Goal: Find specific page/section: Find specific page/section

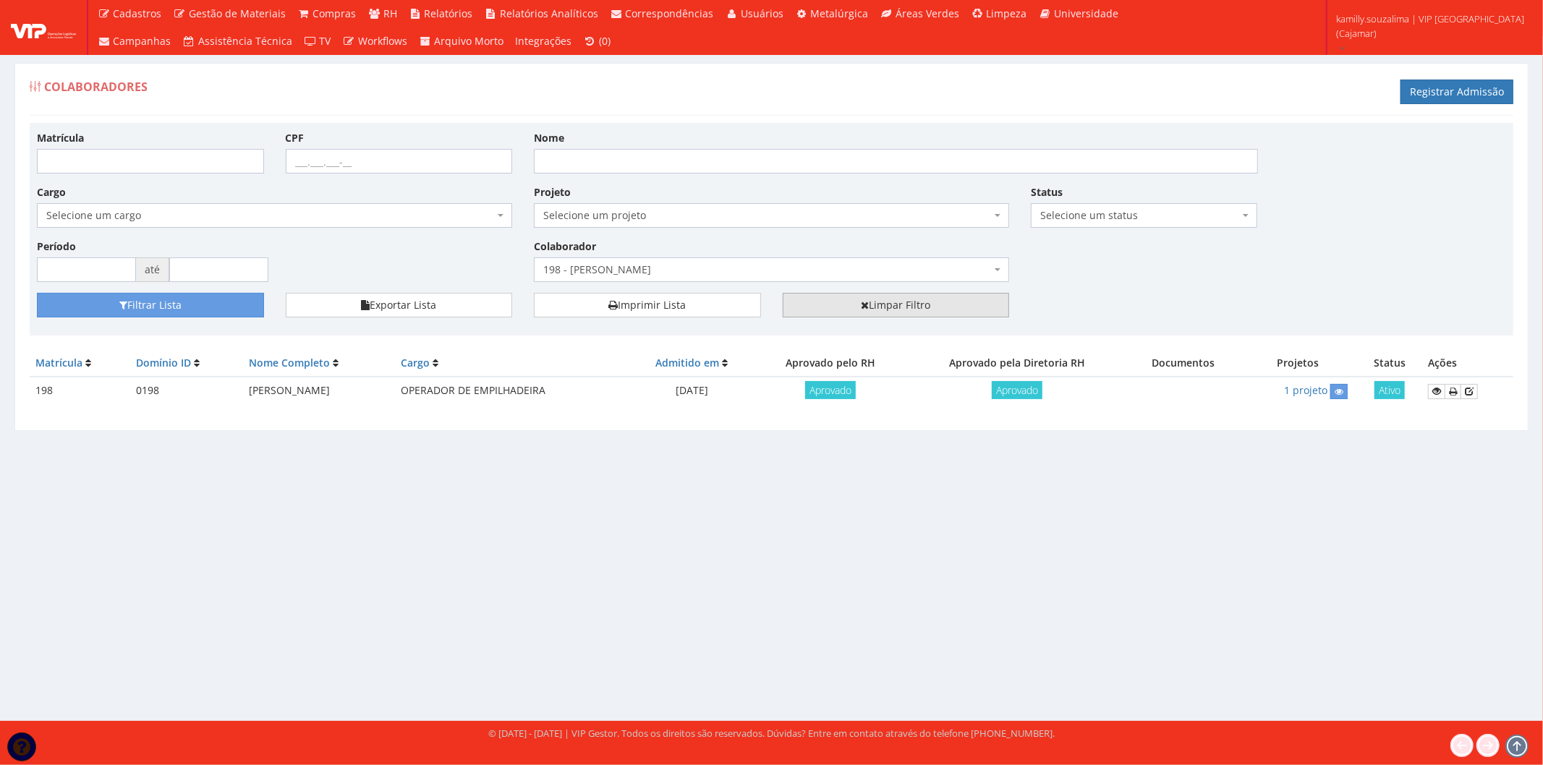
click at [935, 305] on link "Limpar Filtro" at bounding box center [896, 305] width 227 height 25
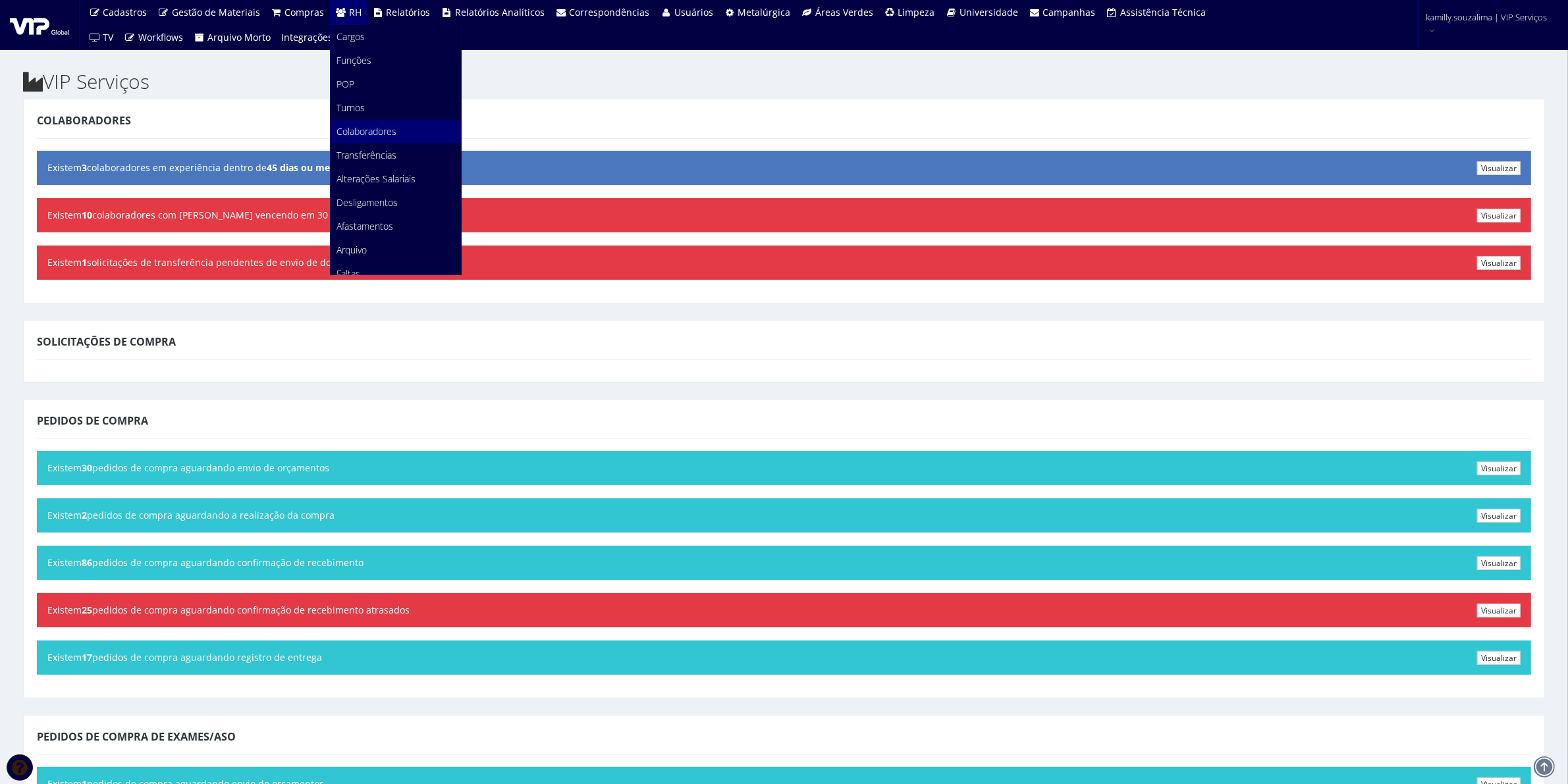
click at [400, 126] on link "Colaboradores" at bounding box center [395, 132] width 130 height 24
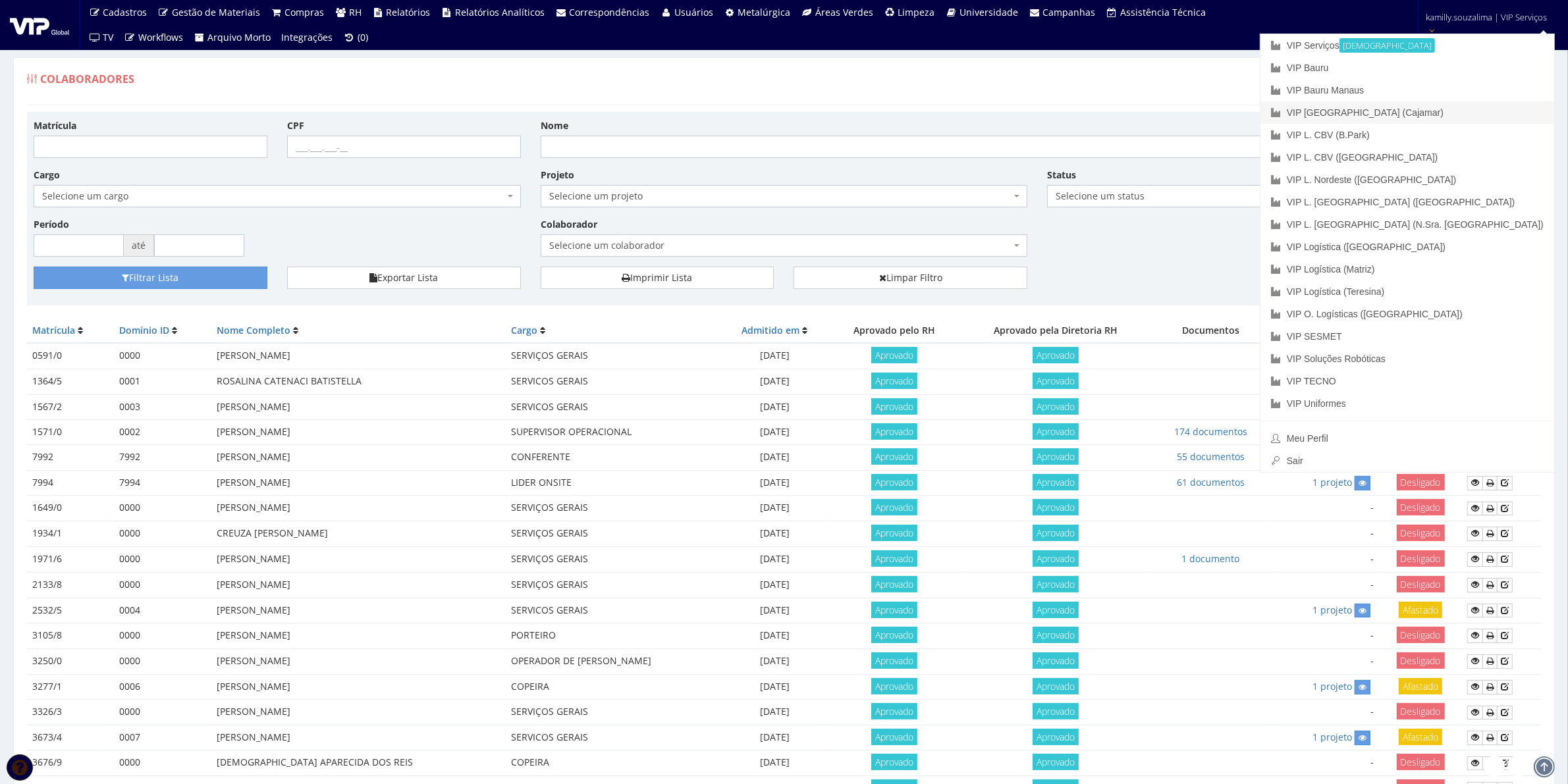
click at [1502, 109] on link "VIP [GEOGRAPHIC_DATA] (Cajamar)" at bounding box center [1407, 112] width 294 height 23
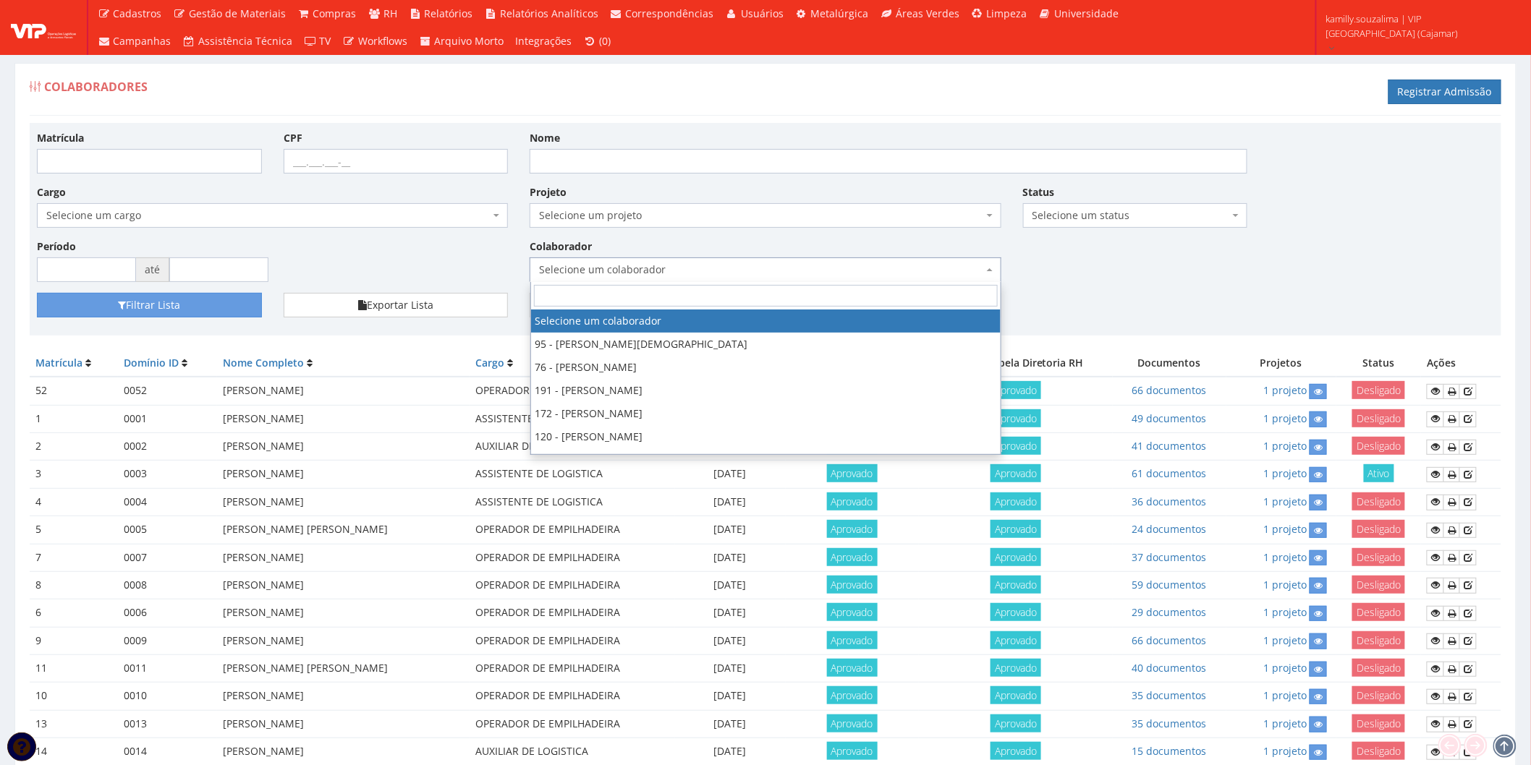
click at [725, 258] on span "Selecione um colaborador" at bounding box center [765, 270] width 471 height 25
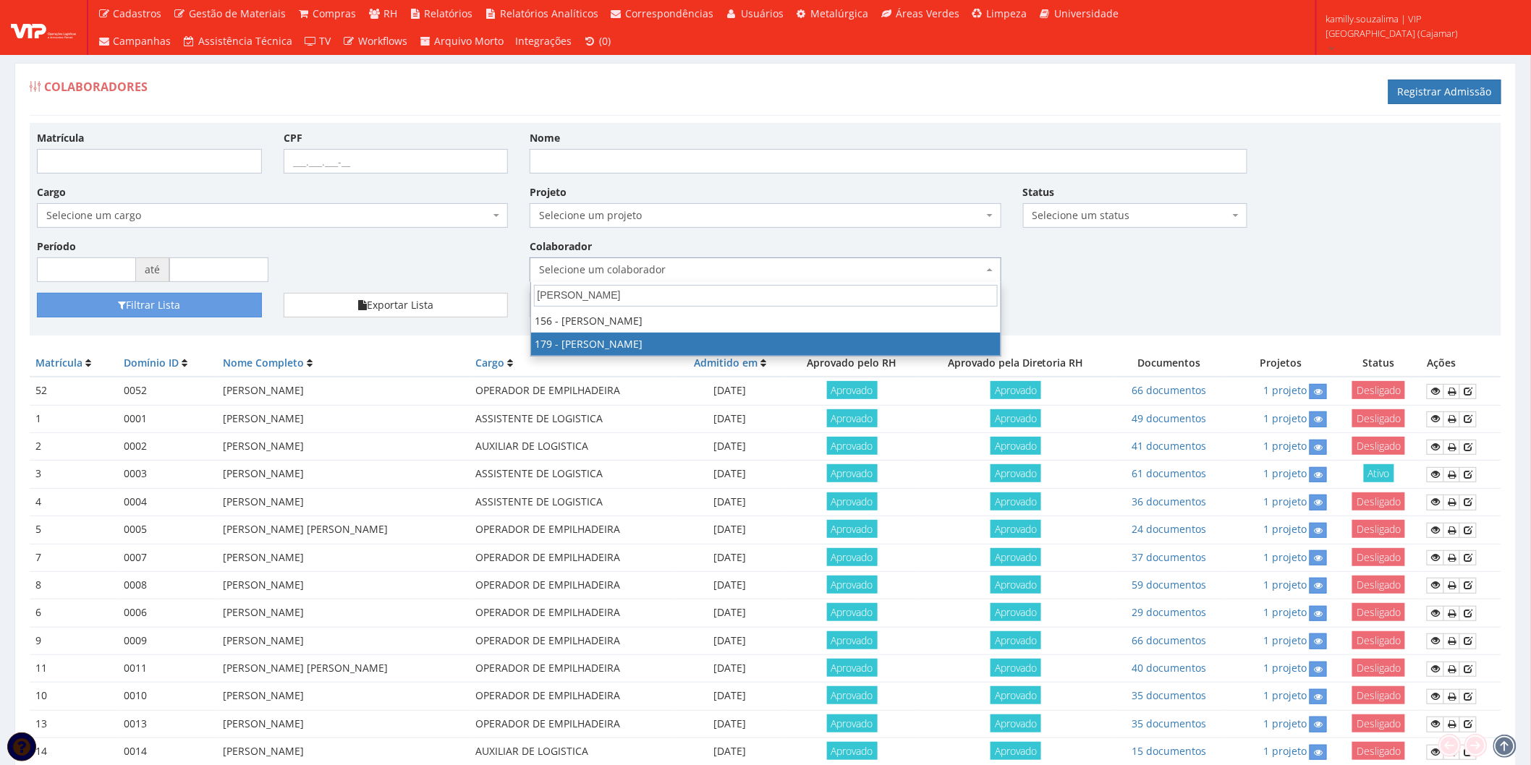
type input "lucas"
select select "4074"
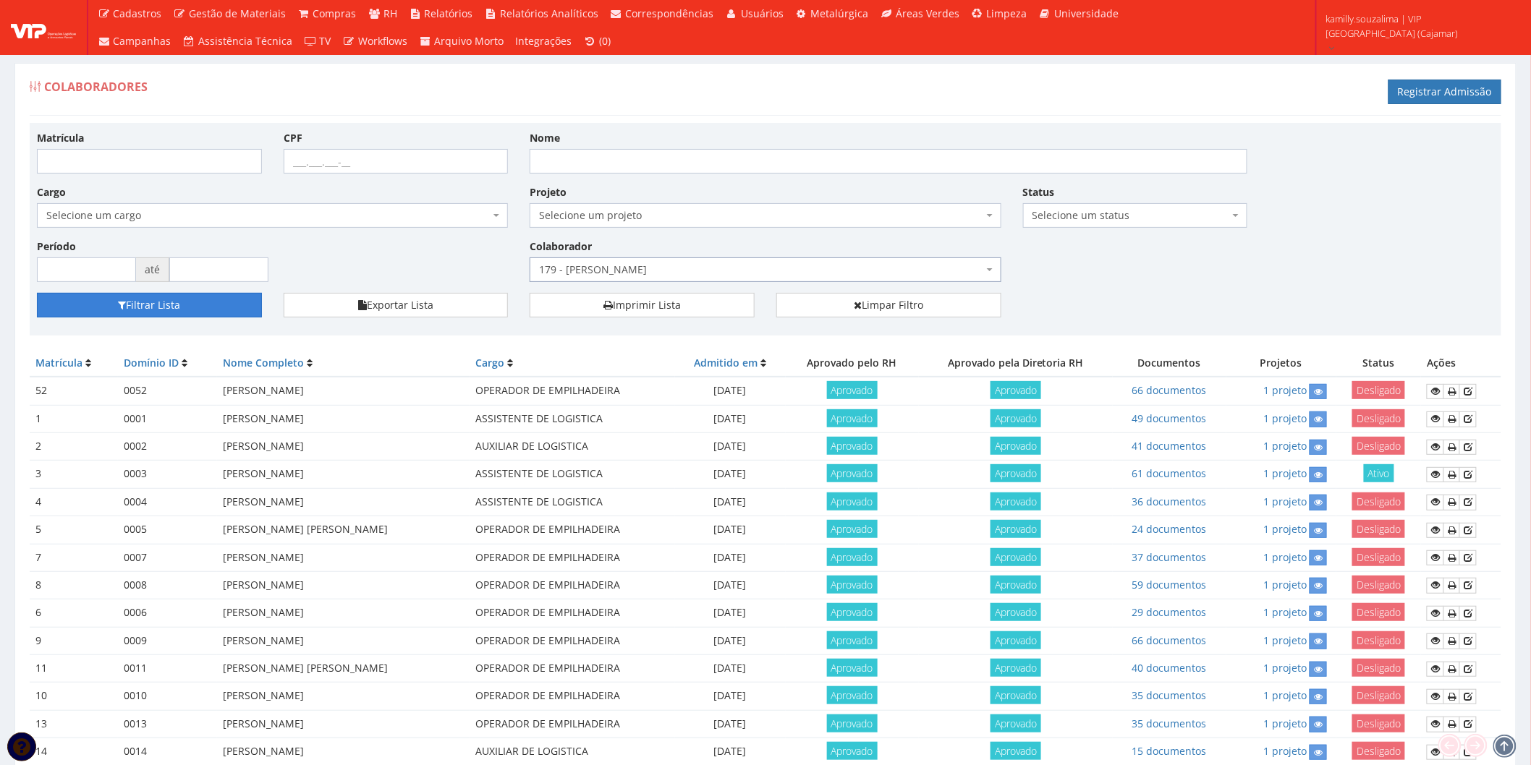
click at [175, 307] on button "Filtrar Lista" at bounding box center [149, 305] width 225 height 25
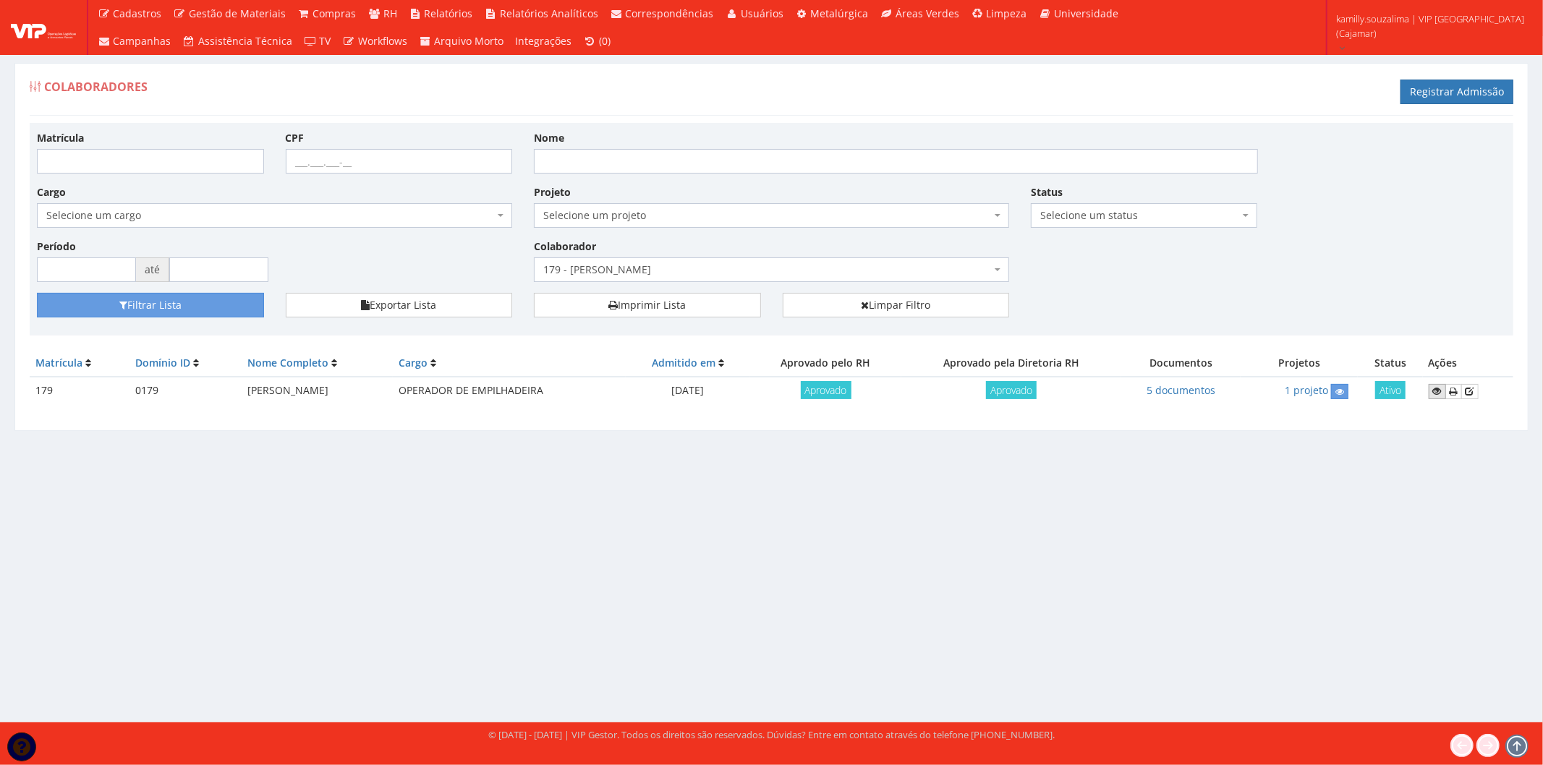
click at [1437, 391] on icon at bounding box center [1437, 391] width 9 height 10
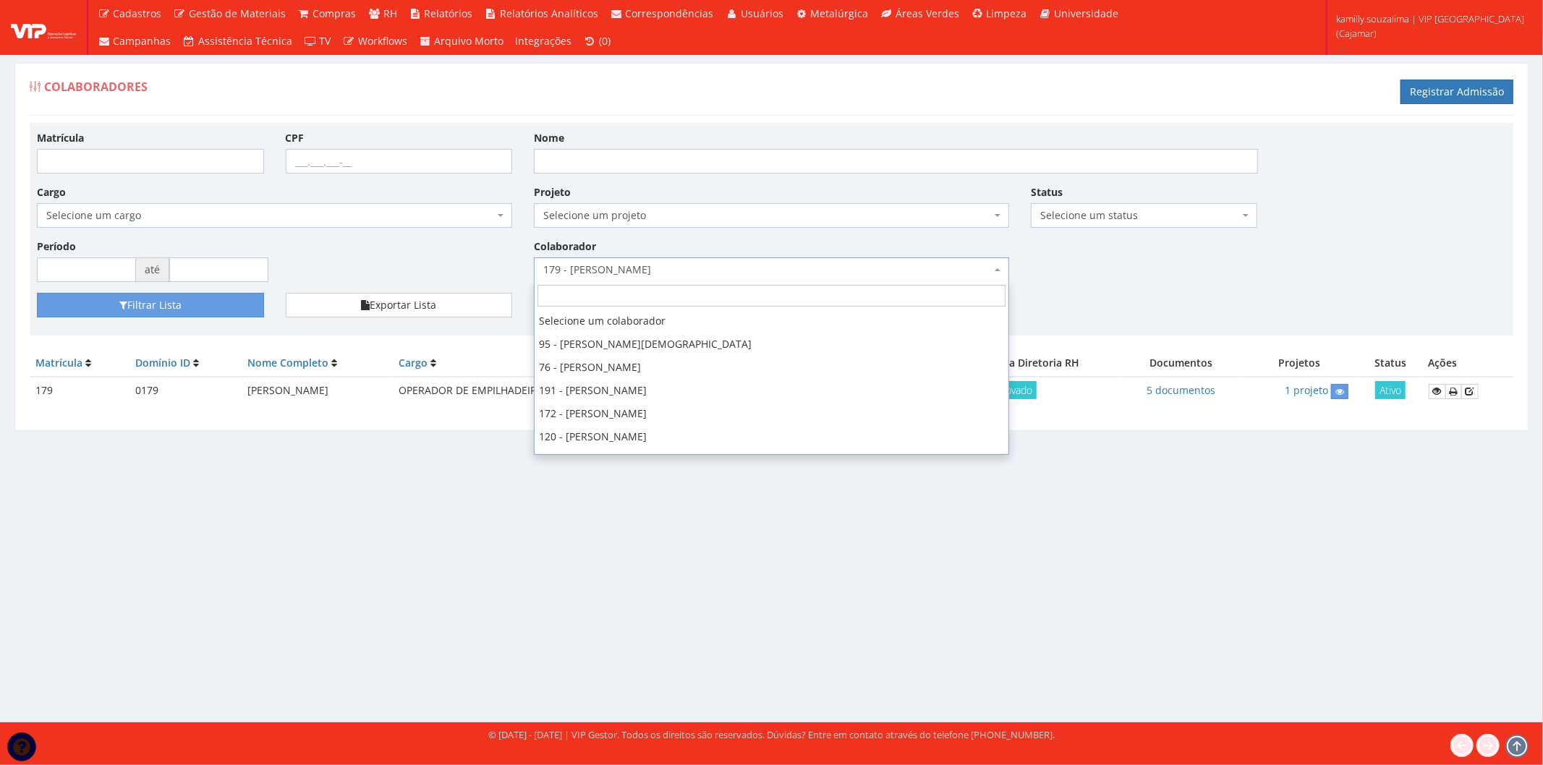
click at [606, 276] on span "179 - [PERSON_NAME]" at bounding box center [767, 270] width 448 height 14
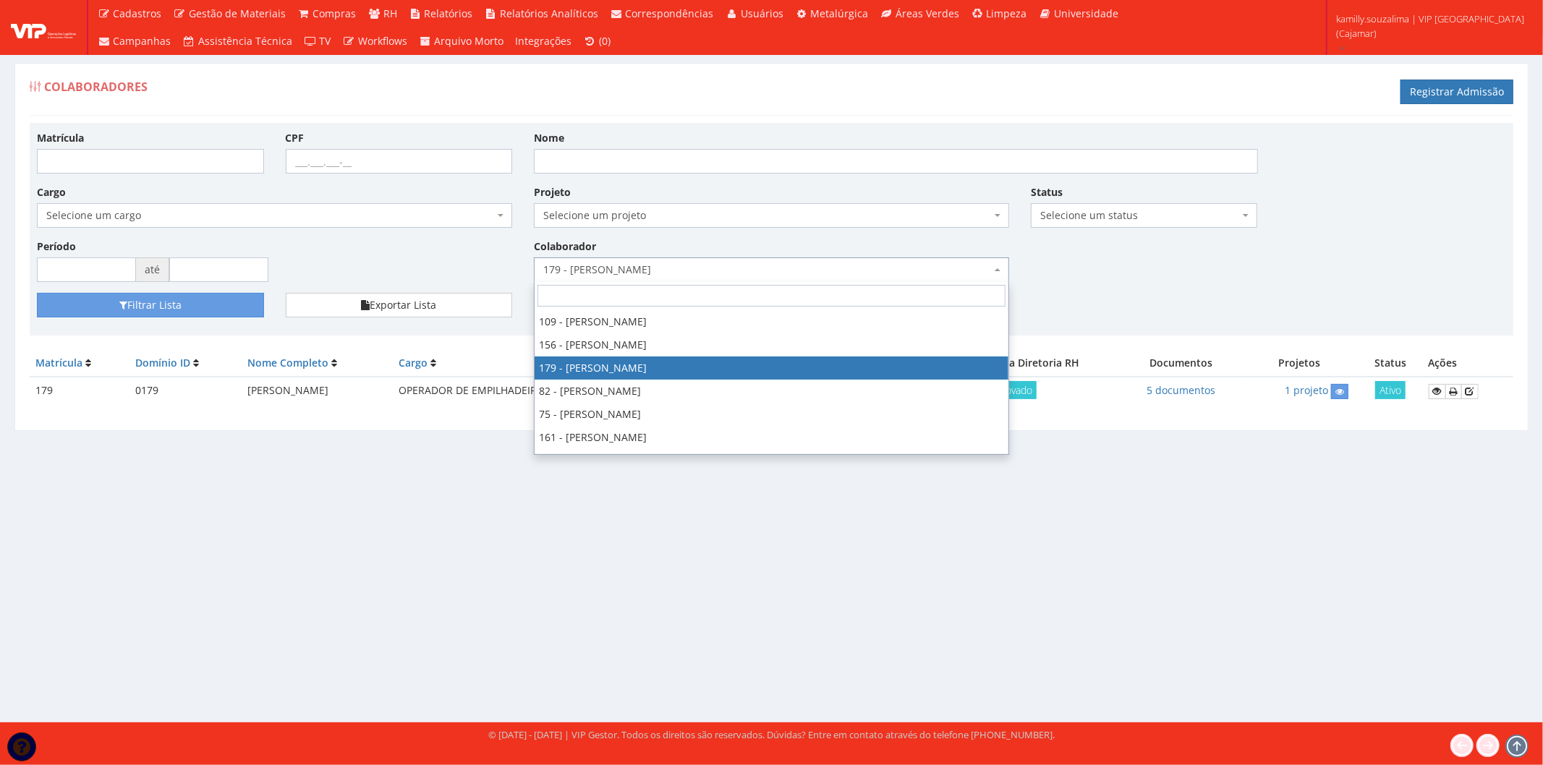
click at [1315, 279] on div "Matrícula CPF Nome Cargo Selecione um cargo G1046 D0029 - 4110-05 - AGENTE DE A…" at bounding box center [771, 211] width 1491 height 163
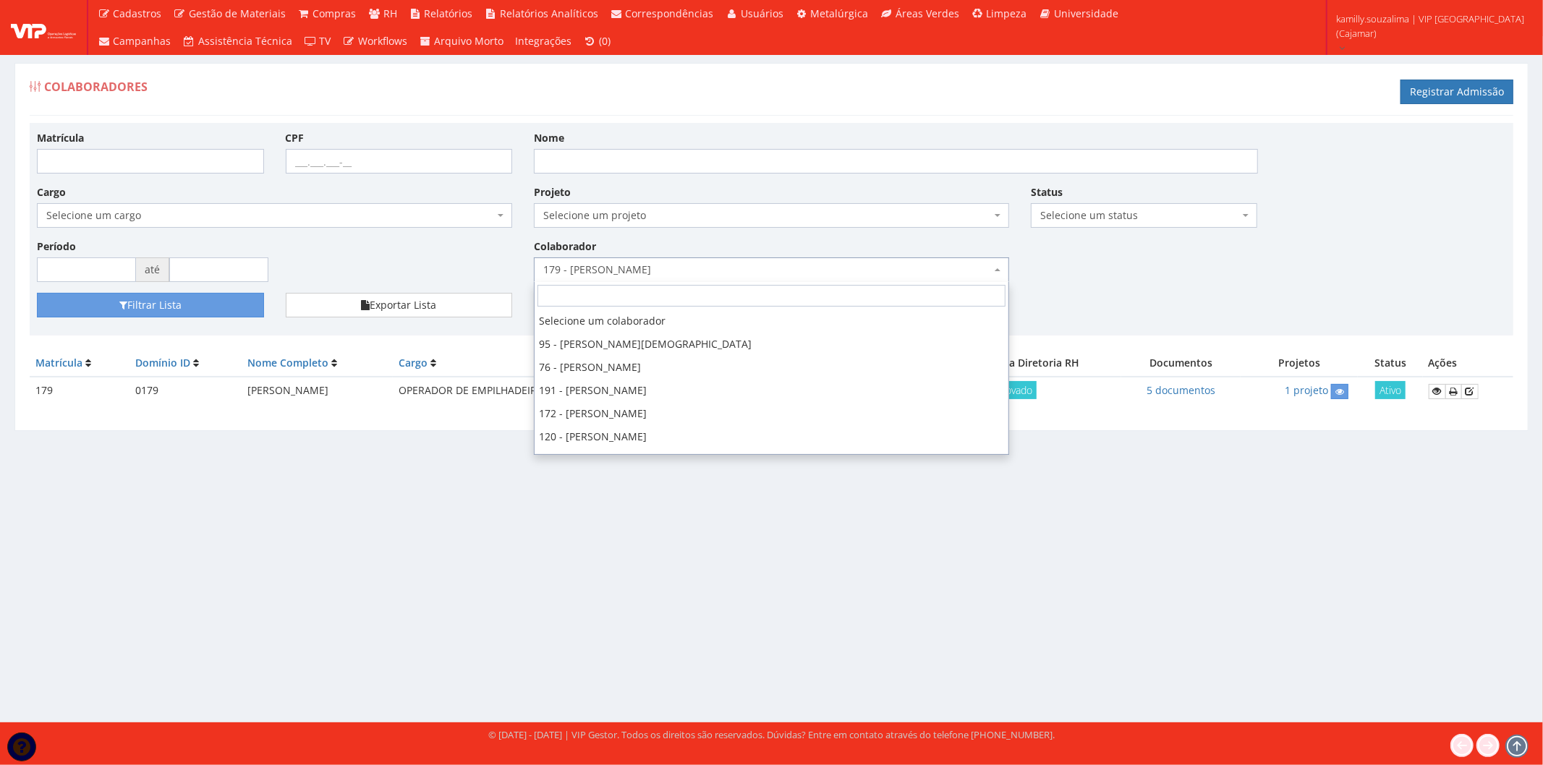
click at [666, 262] on span "179 - [PERSON_NAME]" at bounding box center [771, 270] width 475 height 25
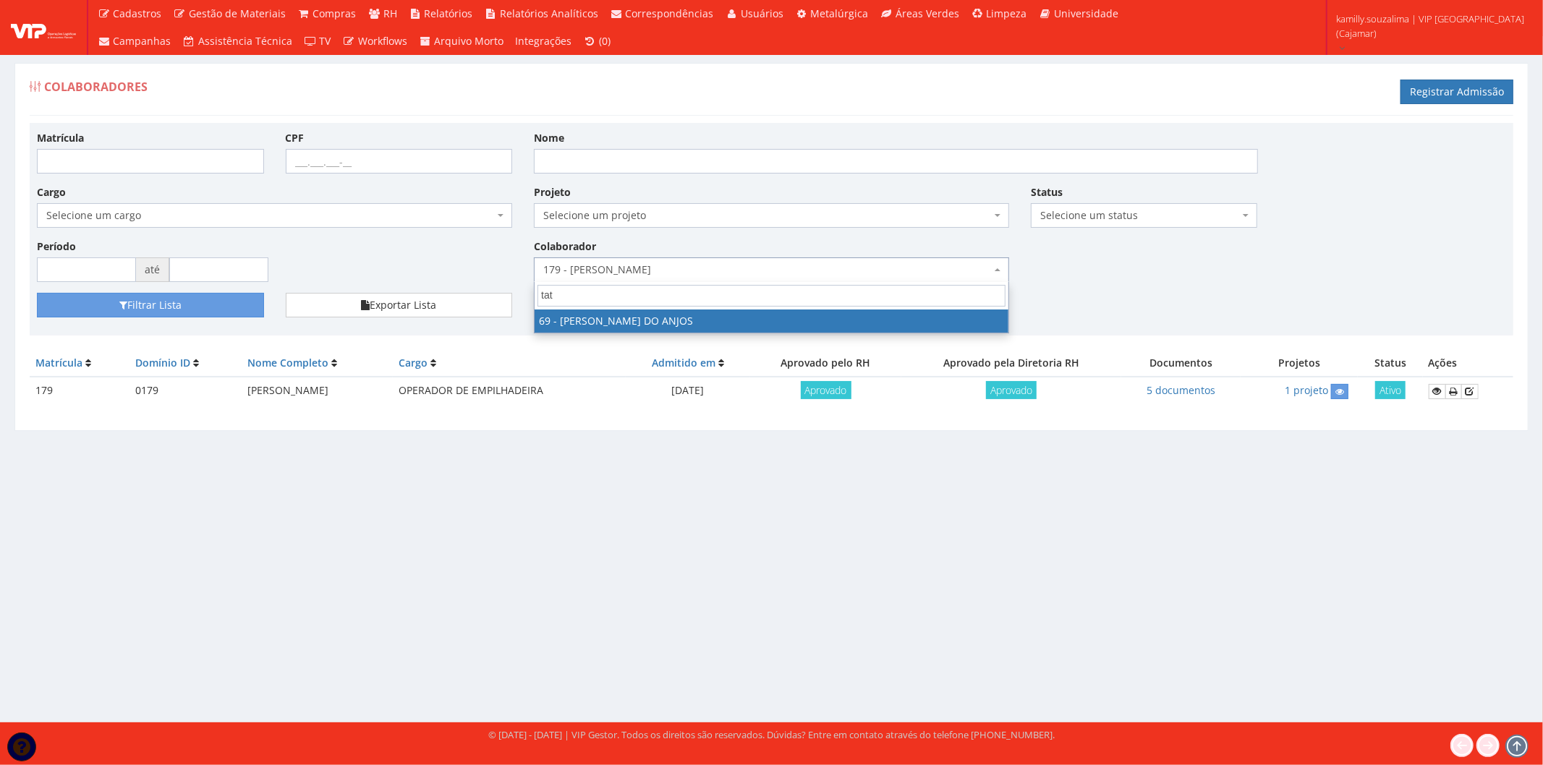
type input "tat"
select select "3300"
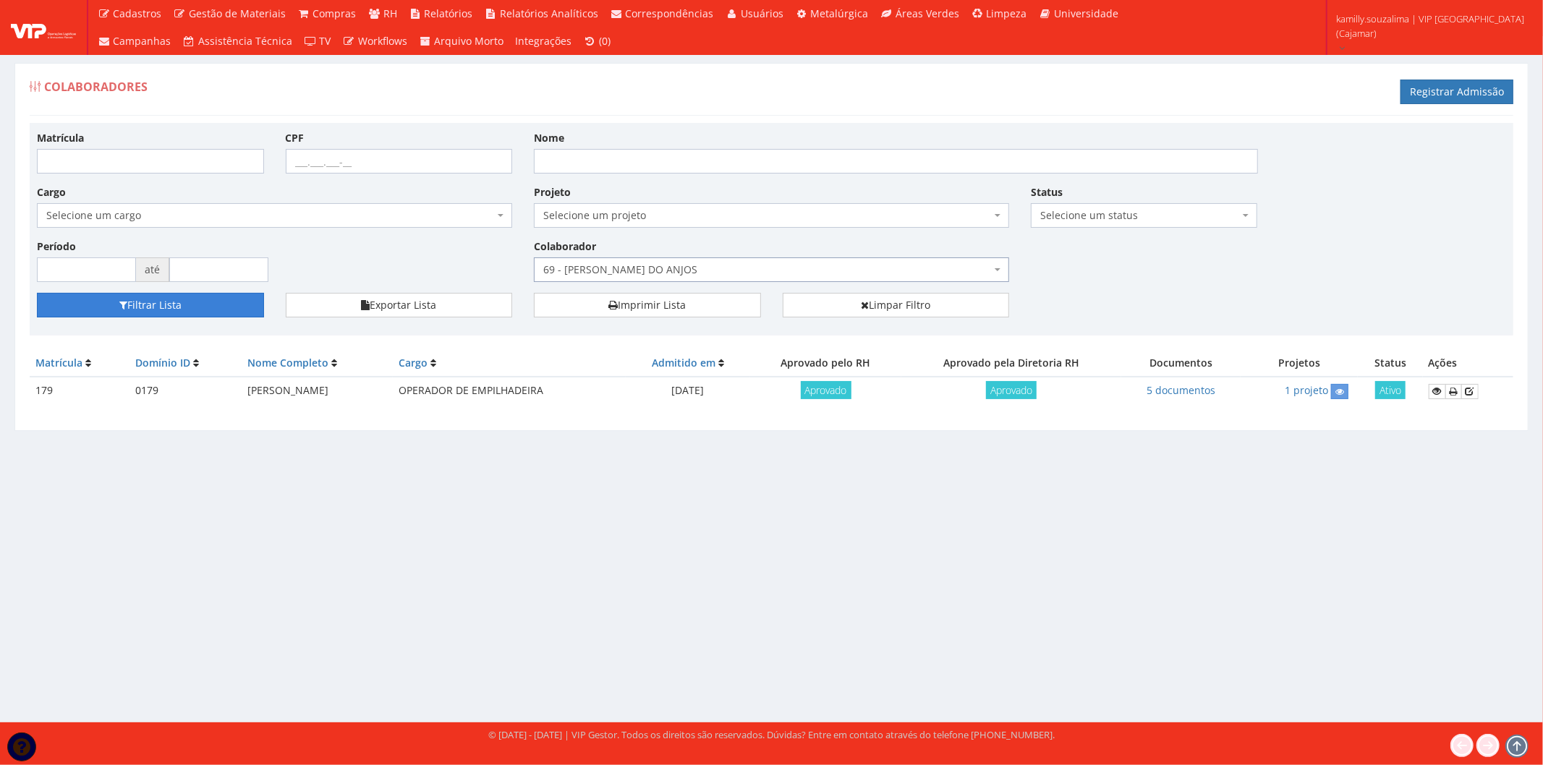
click at [129, 312] on button "Filtrar Lista" at bounding box center [150, 305] width 227 height 25
click at [1441, 392] on icon at bounding box center [1437, 391] width 9 height 10
drag, startPoint x: 725, startPoint y: 391, endPoint x: 786, endPoint y: 391, distance: 61.5
click at [745, 391] on td "04/09/2023" at bounding box center [683, 391] width 124 height 28
click at [726, 406] on div "Matrícula Domínio ID Nome Completo Cargo Admitido em Aprovado pelo RH Aprovado …" at bounding box center [772, 384] width 1484 height 69
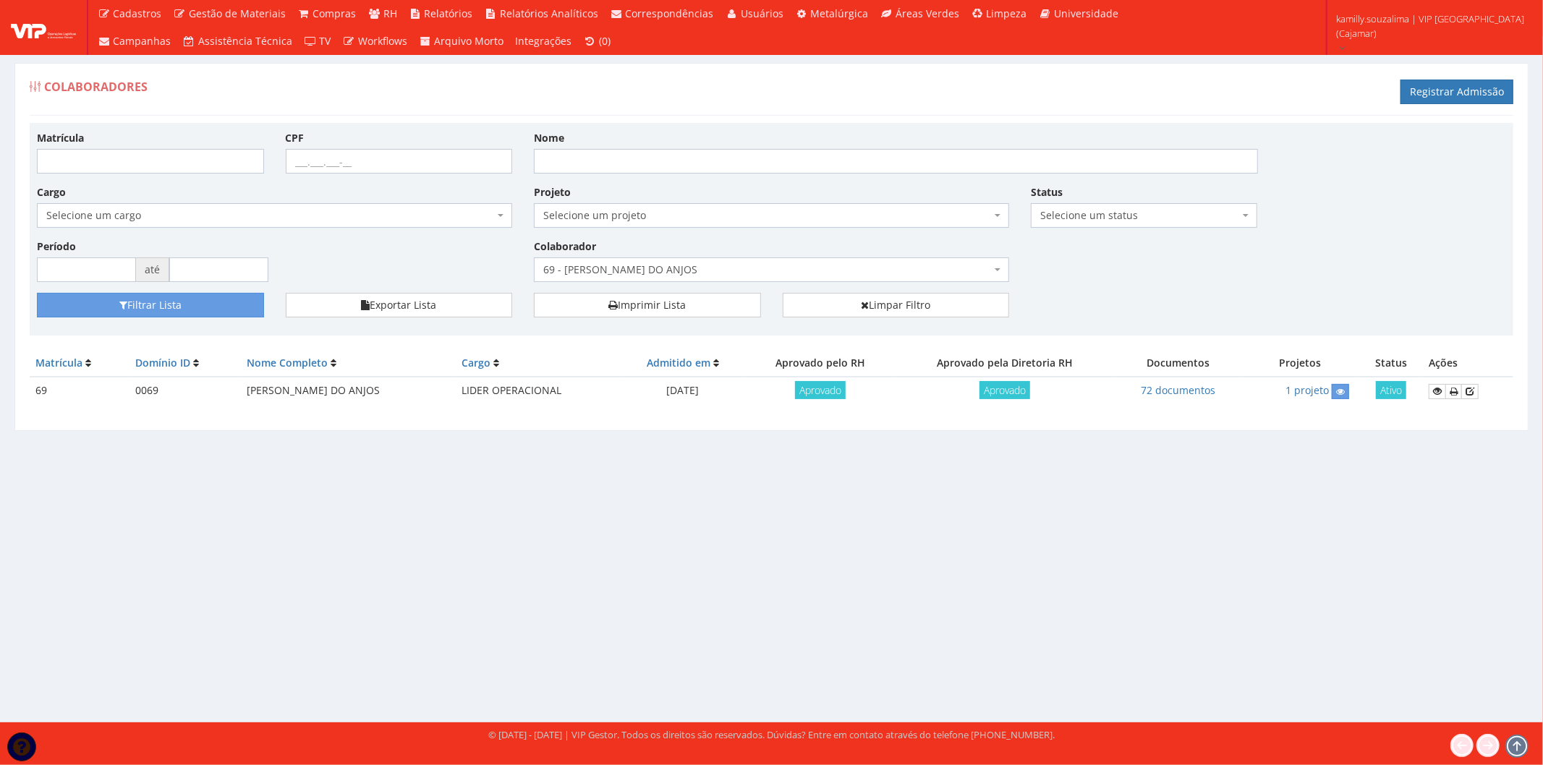
click at [731, 389] on td "04/09/2023" at bounding box center [683, 391] width 124 height 28
drag, startPoint x: 742, startPoint y: 392, endPoint x: 799, endPoint y: 388, distance: 58.0
click at [745, 388] on td "04/09/2023" at bounding box center [683, 391] width 124 height 28
copy td "[DATE]"
click at [1184, 391] on link "72 documentos" at bounding box center [1178, 390] width 75 height 14
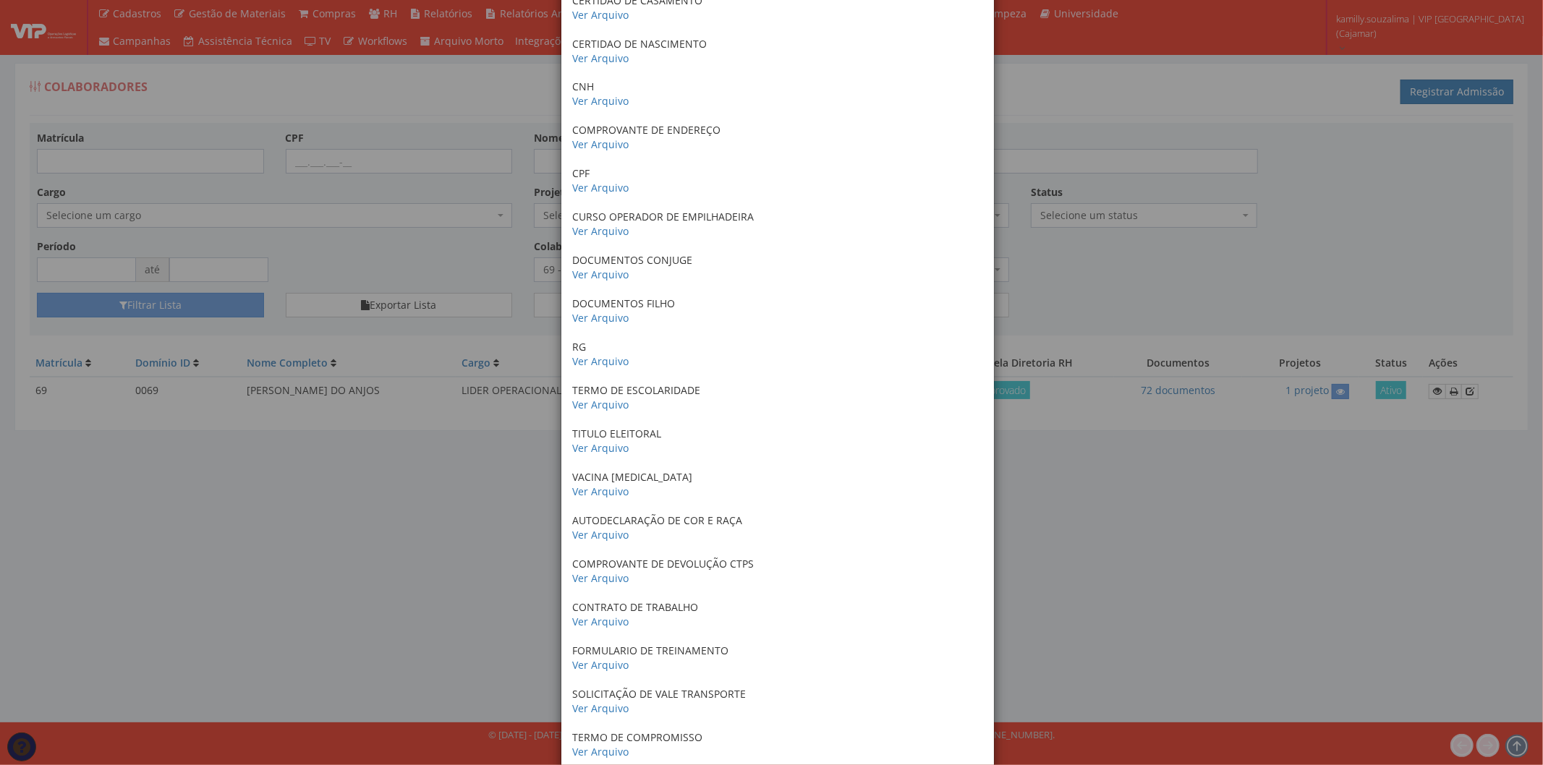
scroll to position [402, 0]
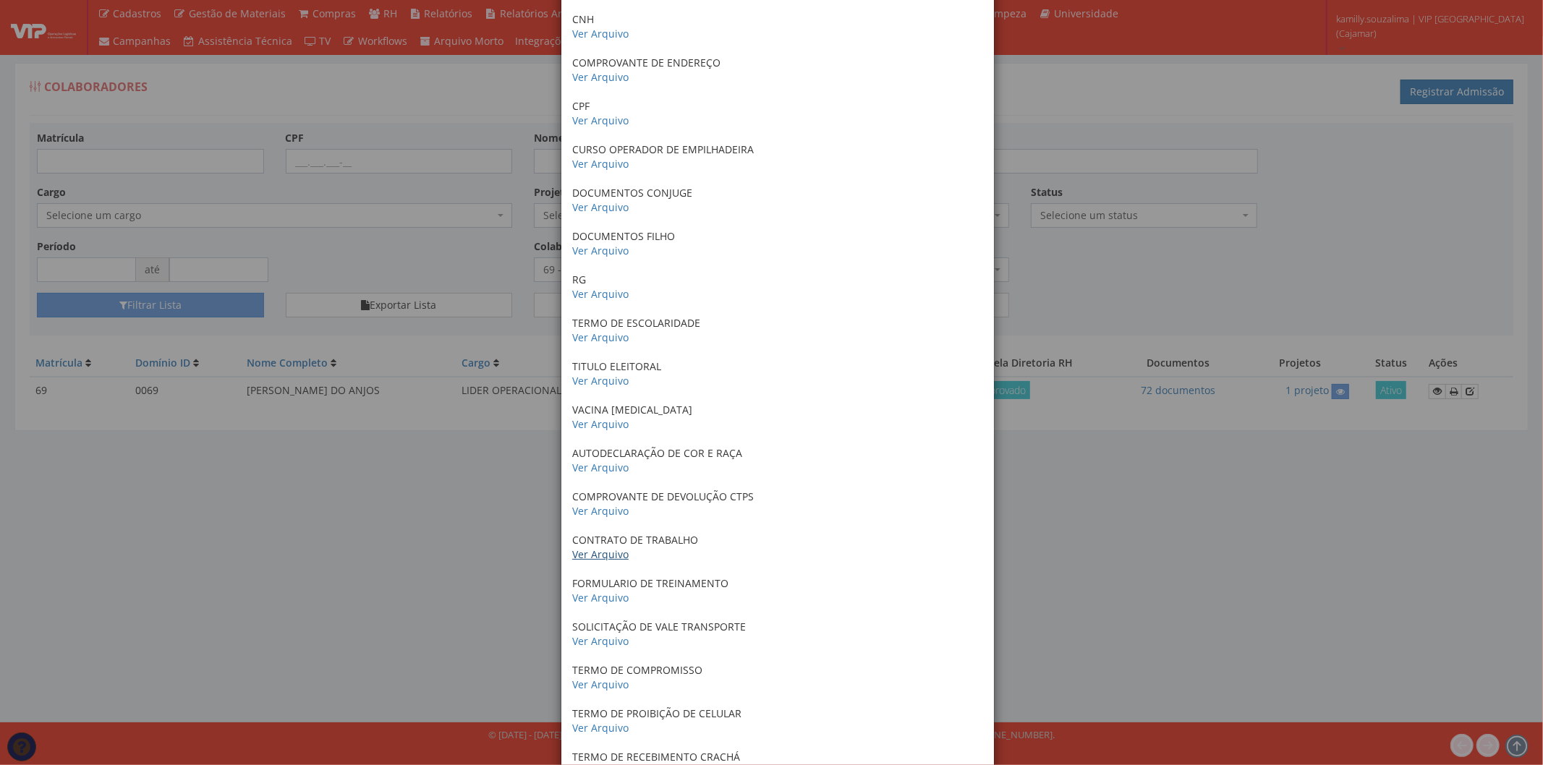
click at [605, 550] on link "Ver Arquivo" at bounding box center [600, 555] width 56 height 14
click at [316, 195] on div "× Documentos / Colaborador: 69 - TATIANE CRISTINA HERMINIO RIBEIRO DO ANJOS Cer…" at bounding box center [771, 382] width 1543 height 765
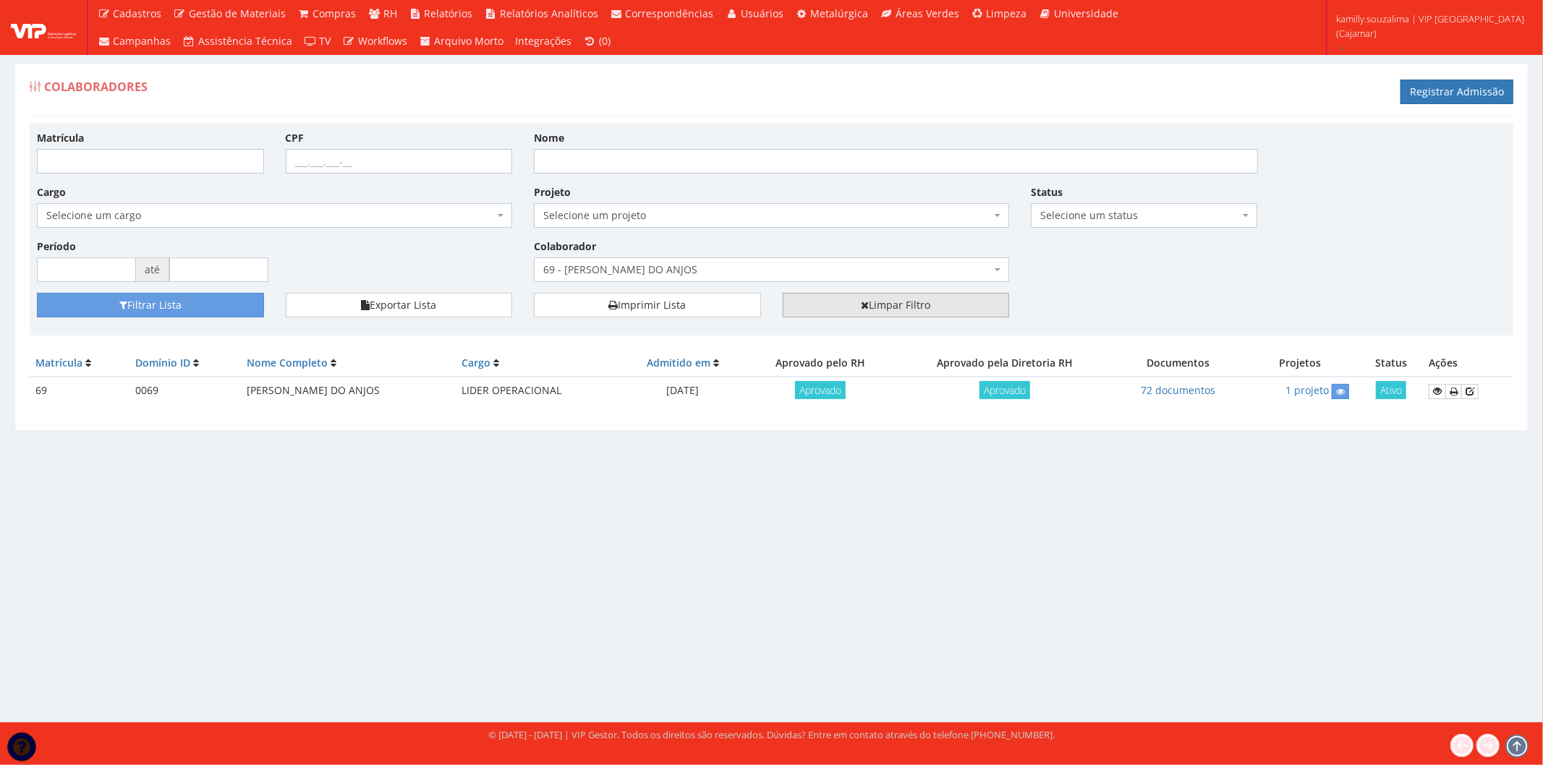
click at [922, 302] on link "Limpar Filtro" at bounding box center [896, 305] width 227 height 25
